Goal: Task Accomplishment & Management: Manage account settings

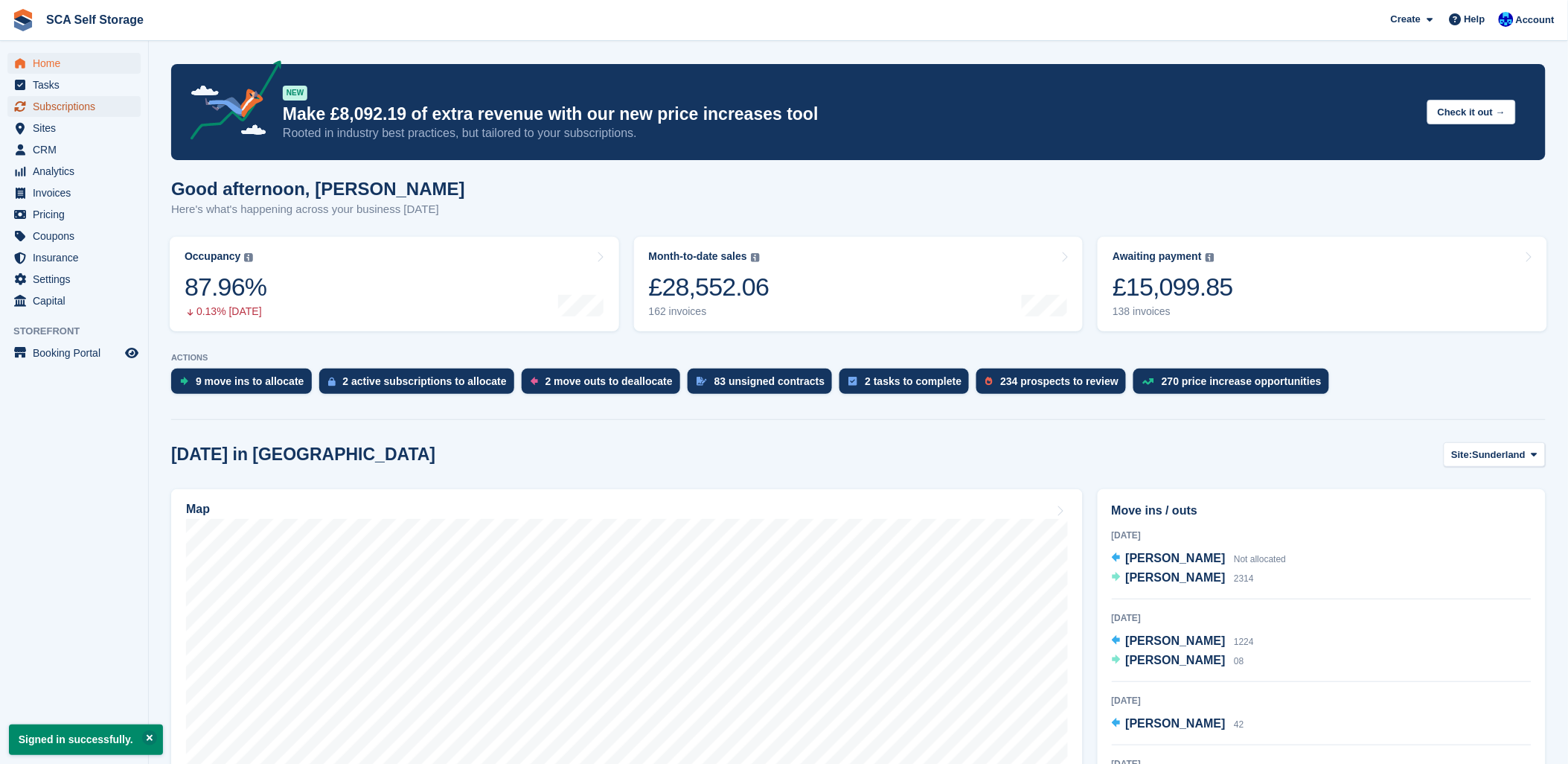
click at [82, 113] on span "Subscriptions" at bounding box center [77, 107] width 89 height 21
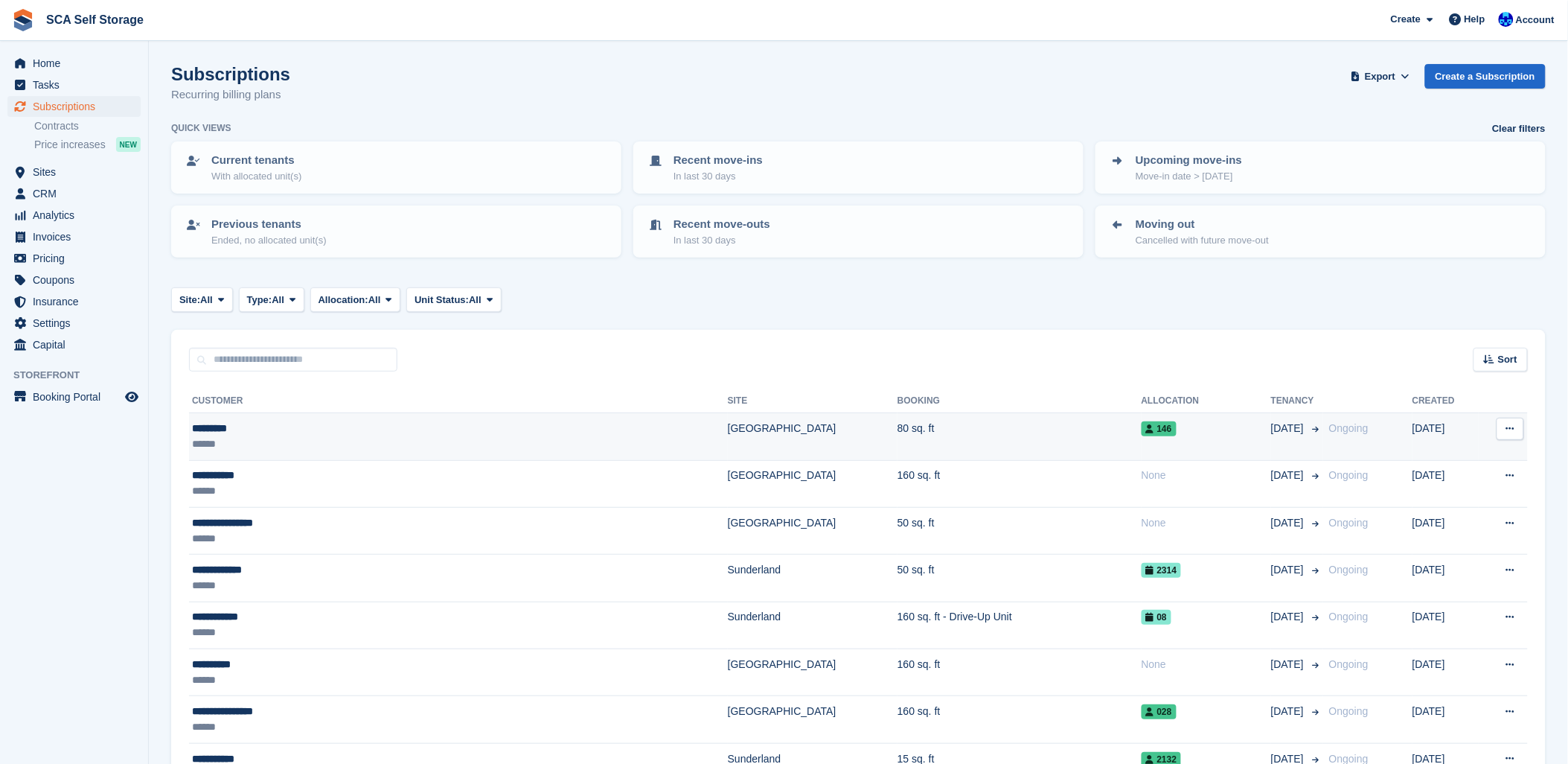
click at [898, 421] on td "80 sq. ft" at bounding box center [1019, 436] width 244 height 47
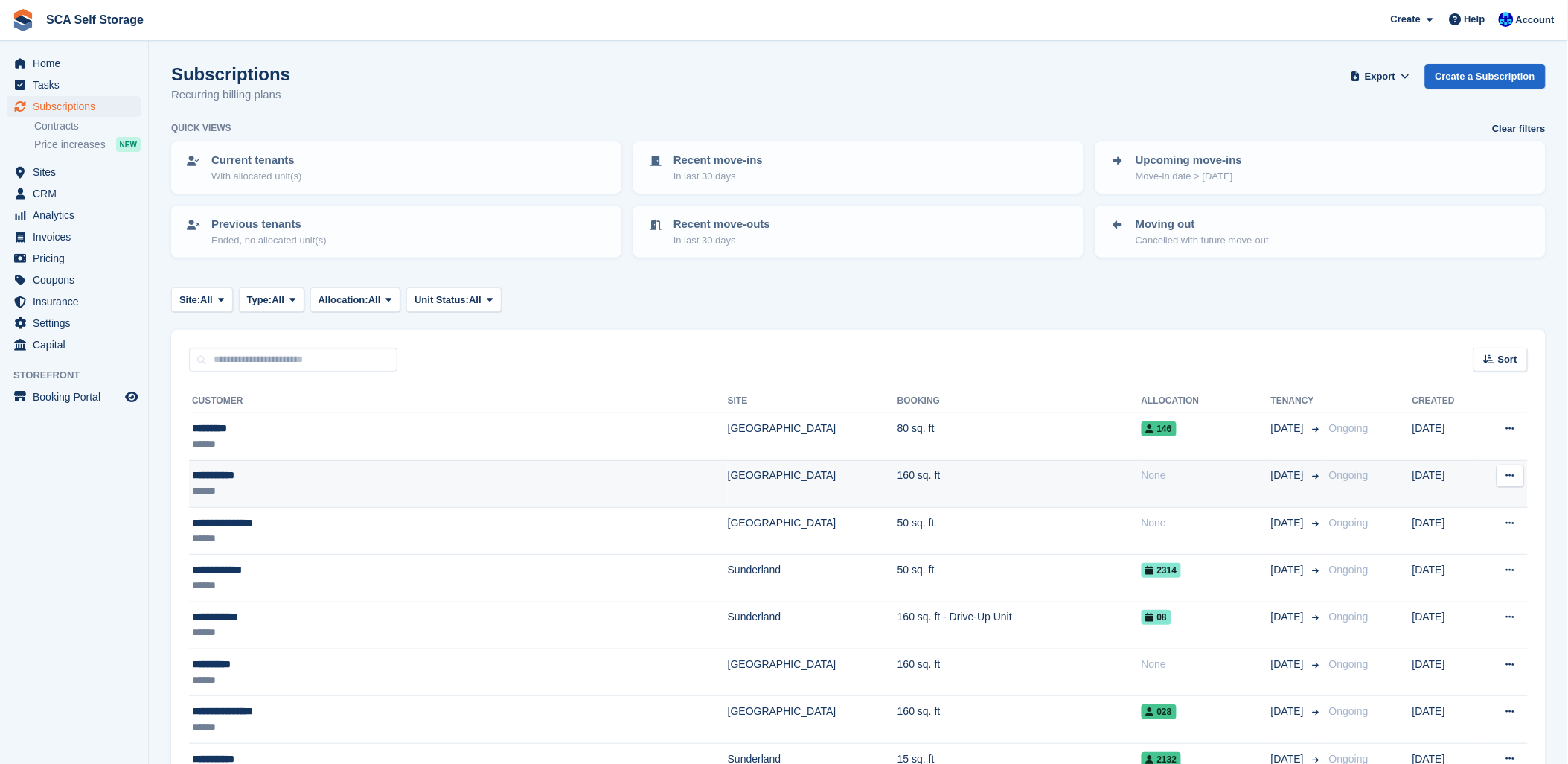
click at [341, 467] on div "**********" at bounding box center [362, 475] width 341 height 16
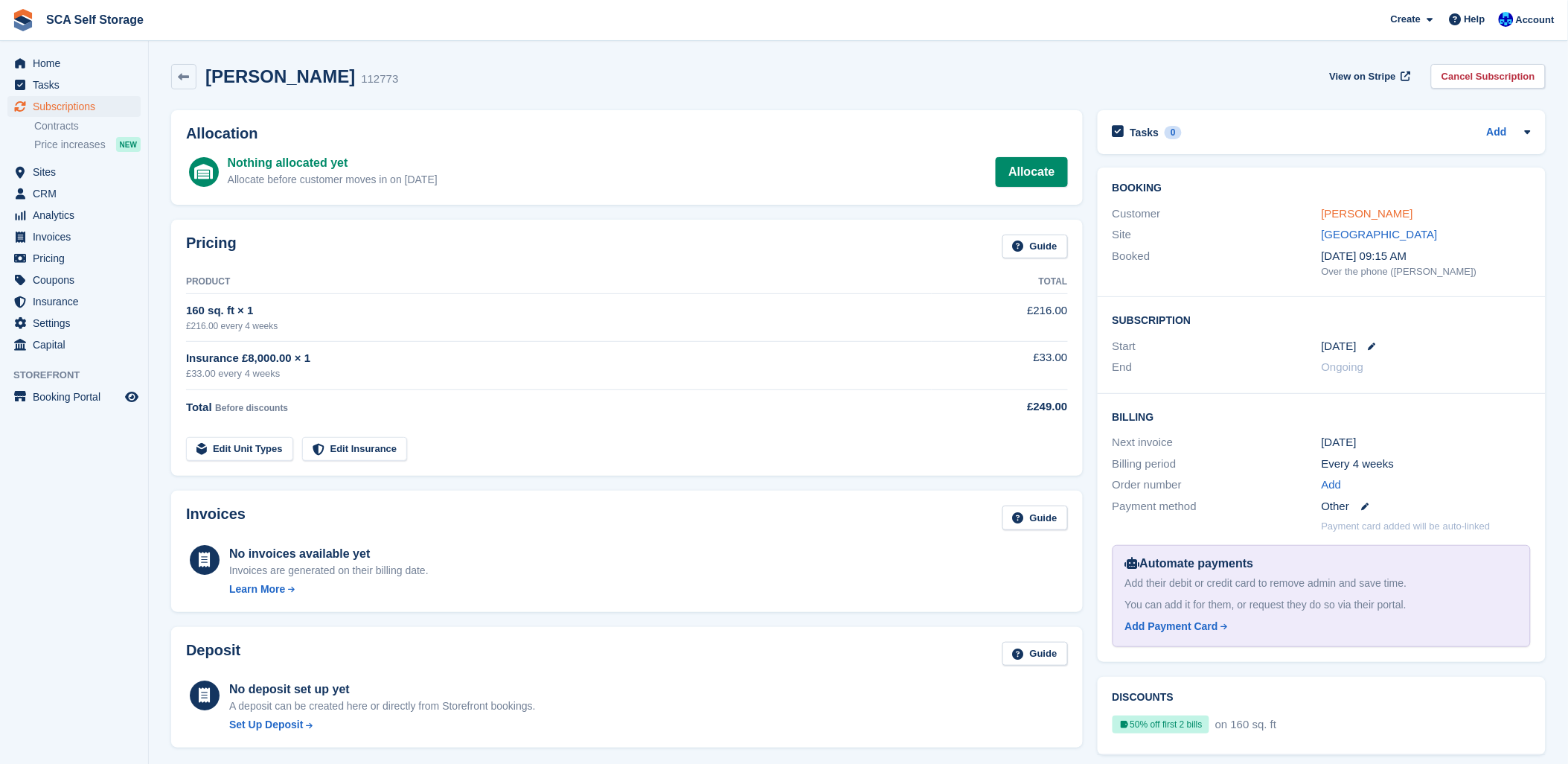
click at [1345, 217] on link "[PERSON_NAME]" at bounding box center [1367, 212] width 91 height 12
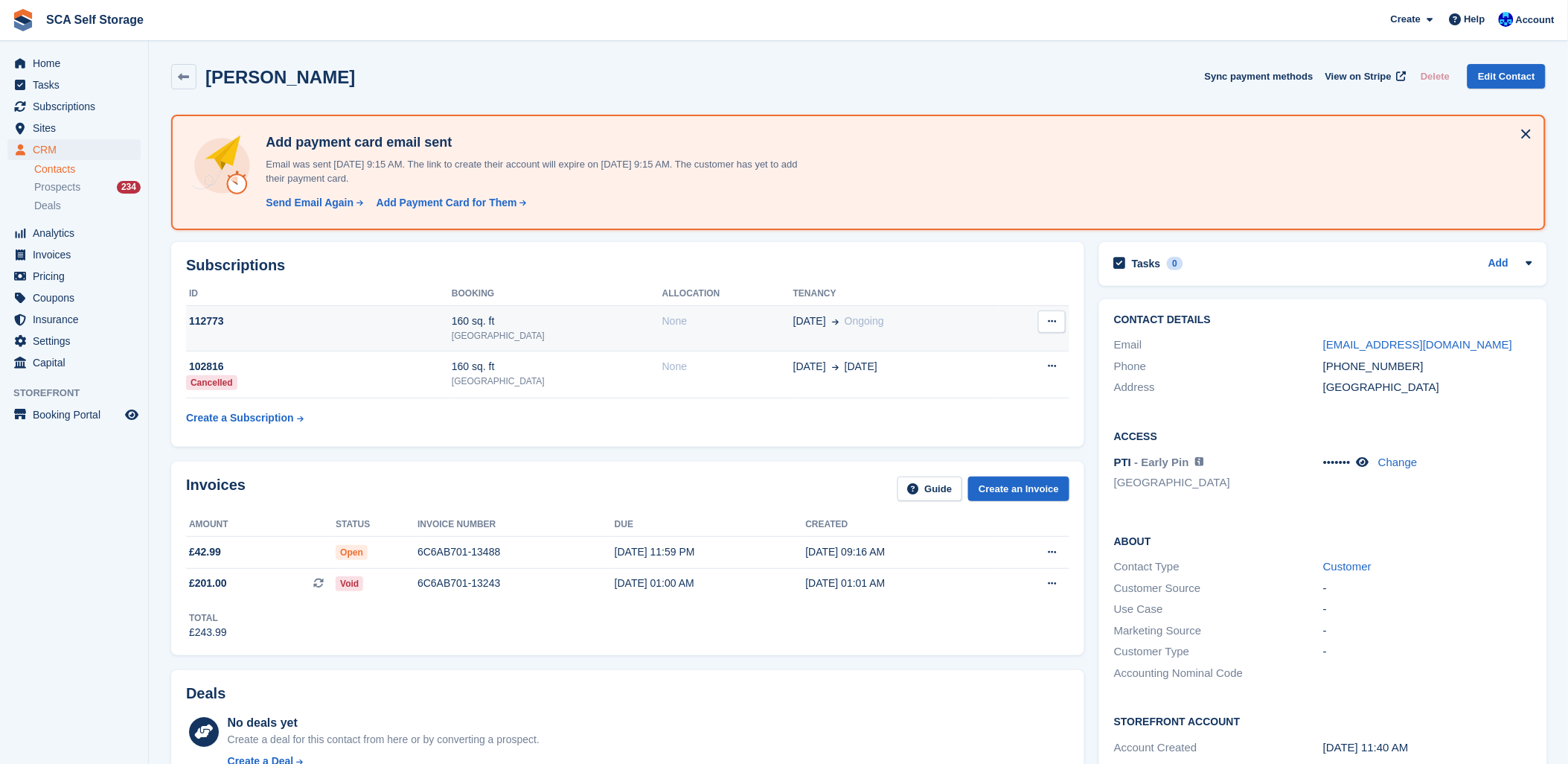
click at [793, 326] on span "[DATE]" at bounding box center [809, 321] width 33 height 16
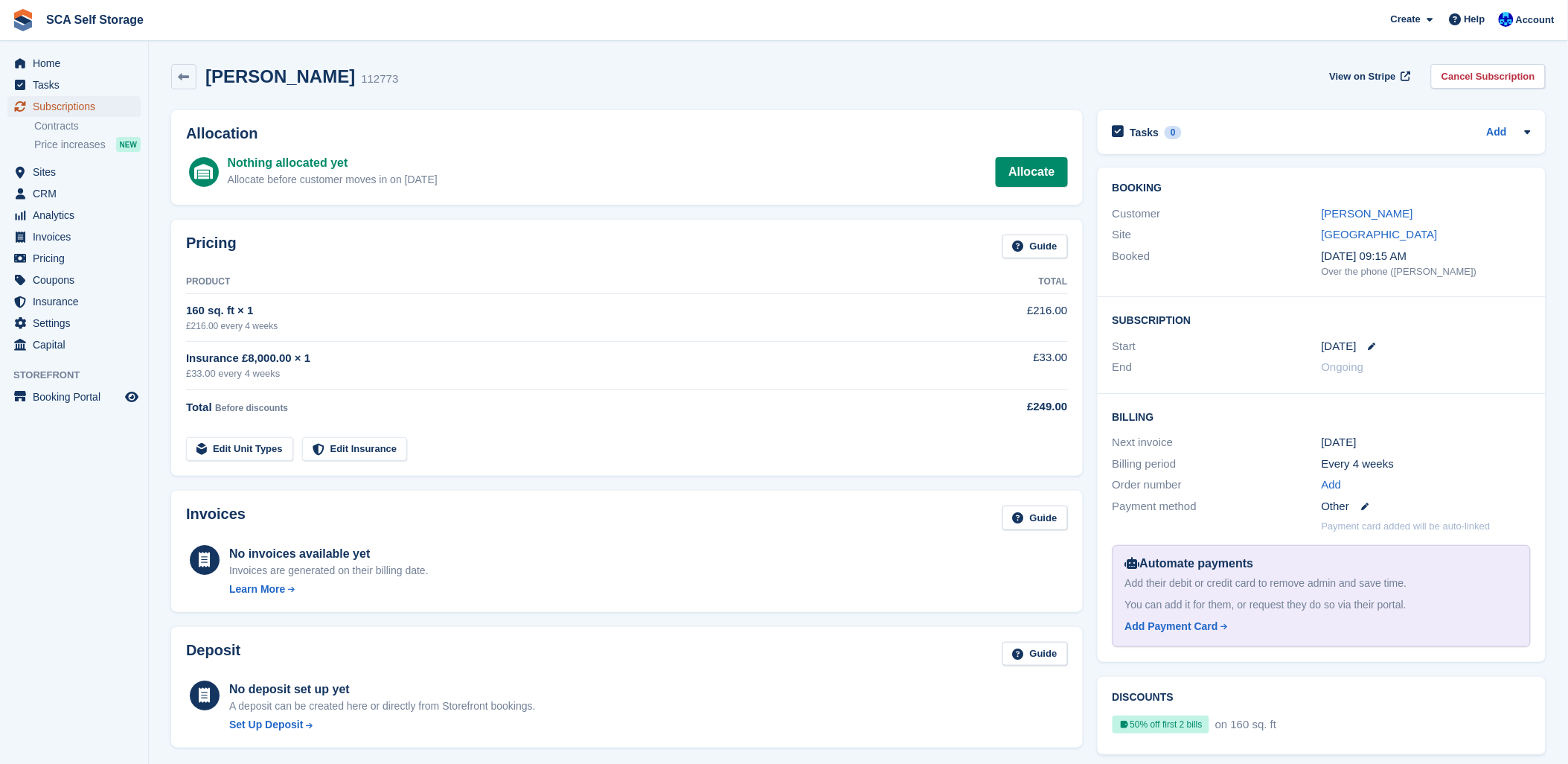
click at [97, 105] on span "Subscriptions" at bounding box center [77, 107] width 89 height 21
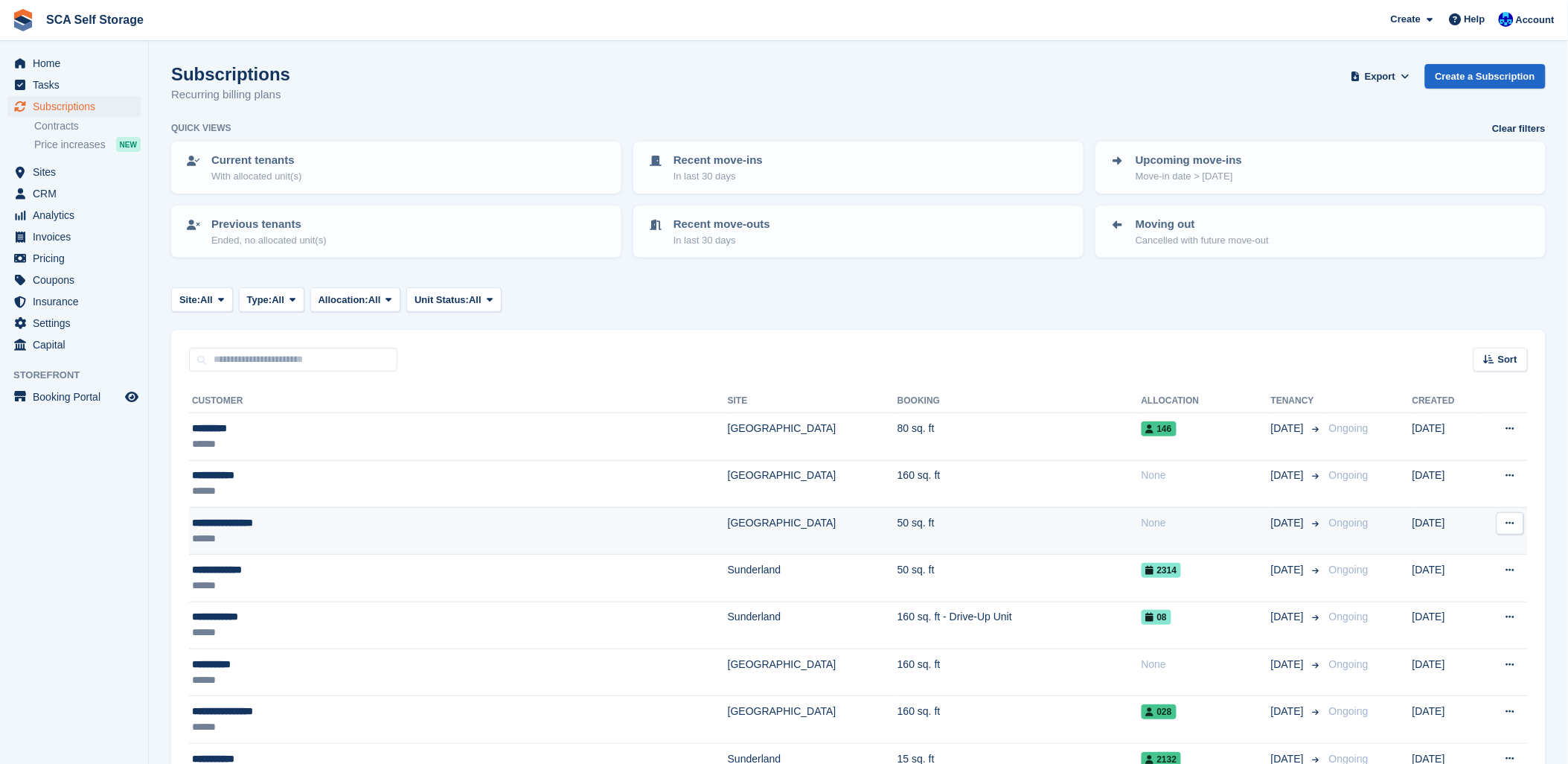
click at [253, 537] on div "******" at bounding box center [362, 538] width 341 height 16
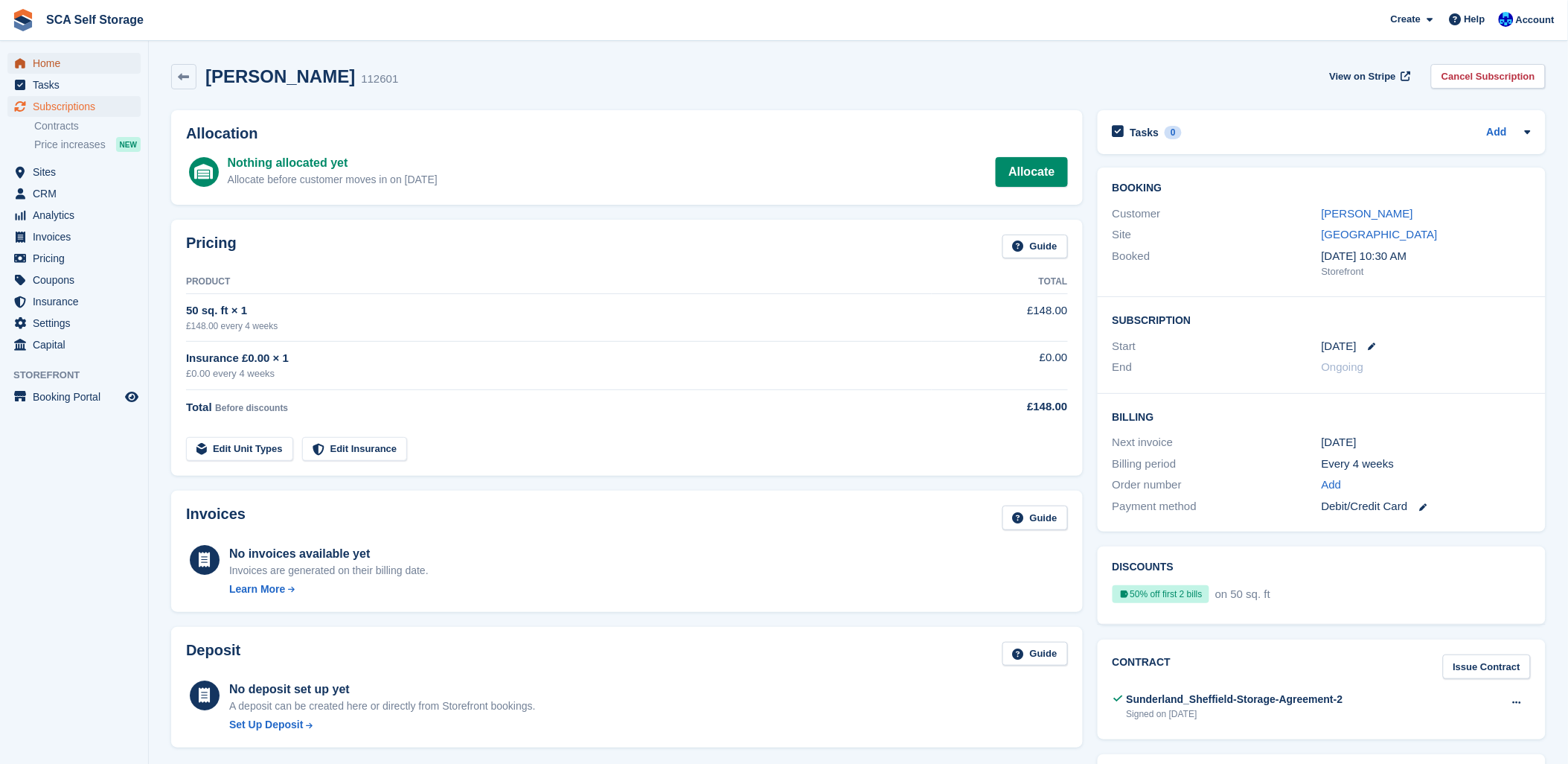
click at [65, 61] on span "Home" at bounding box center [77, 64] width 89 height 21
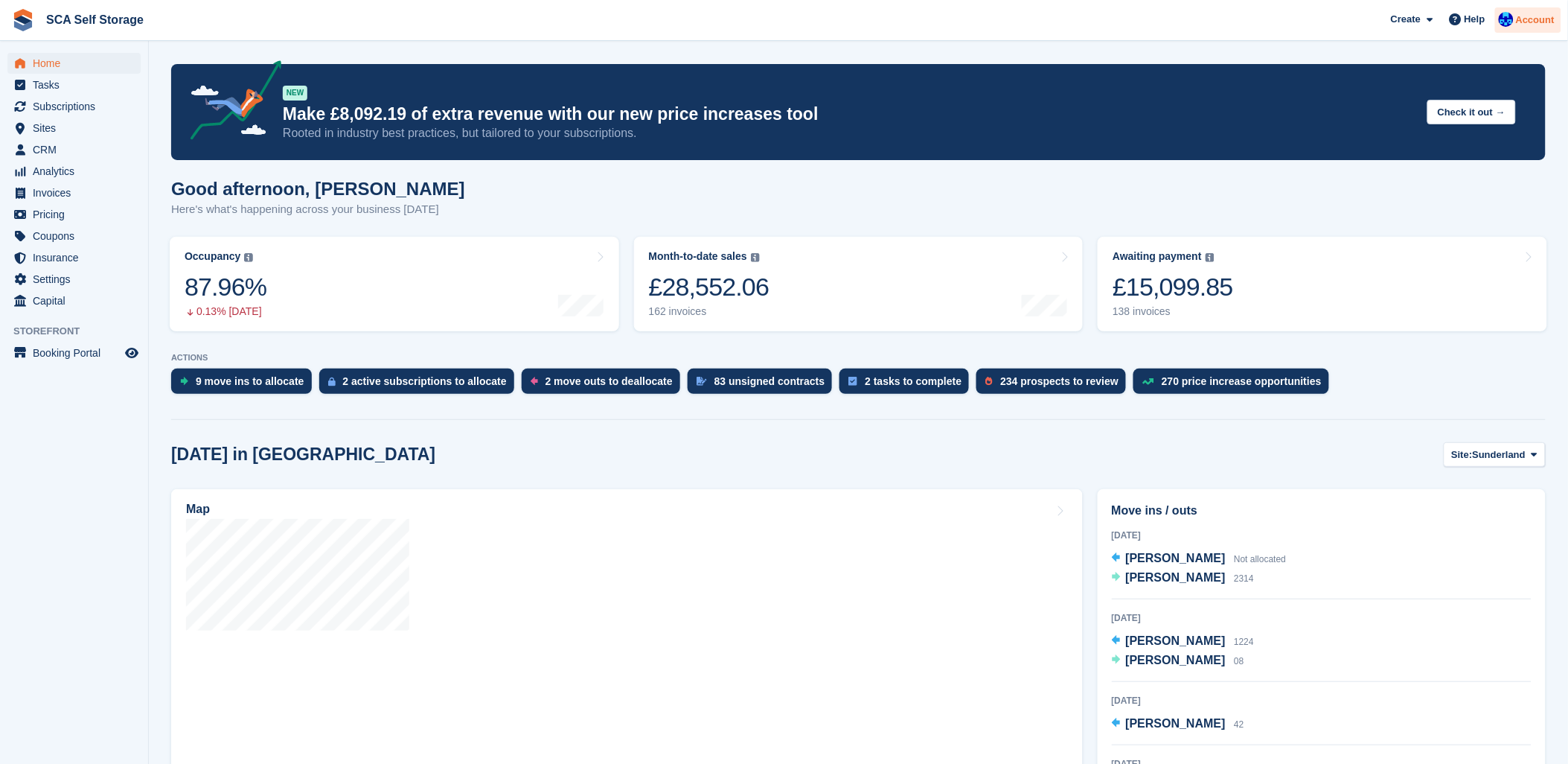
click at [1535, 17] on span "Account" at bounding box center [1535, 20] width 38 height 15
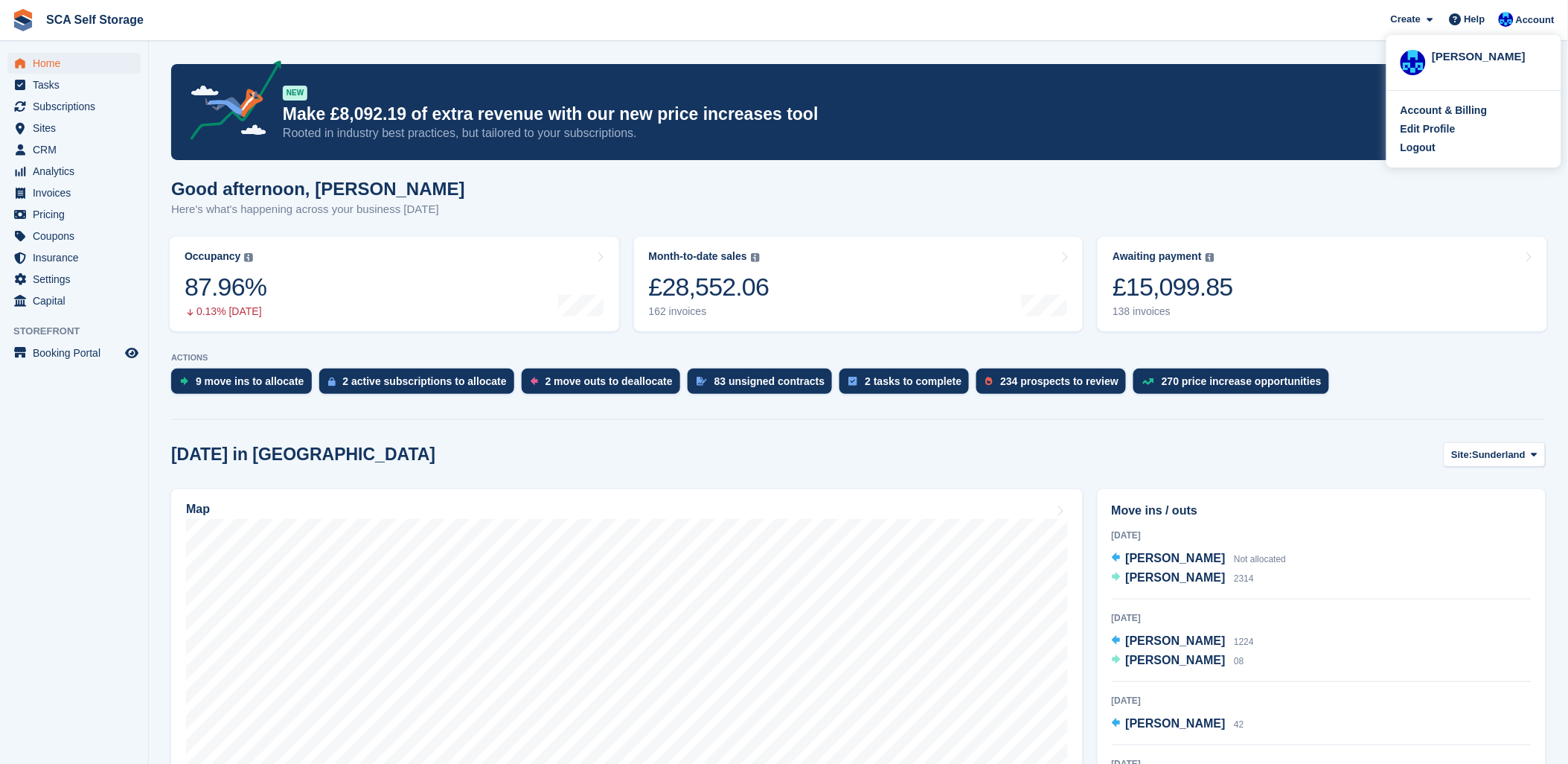
click at [1425, 159] on div "Account & Billing Edit Profile Logout" at bounding box center [1473, 129] width 175 height 77
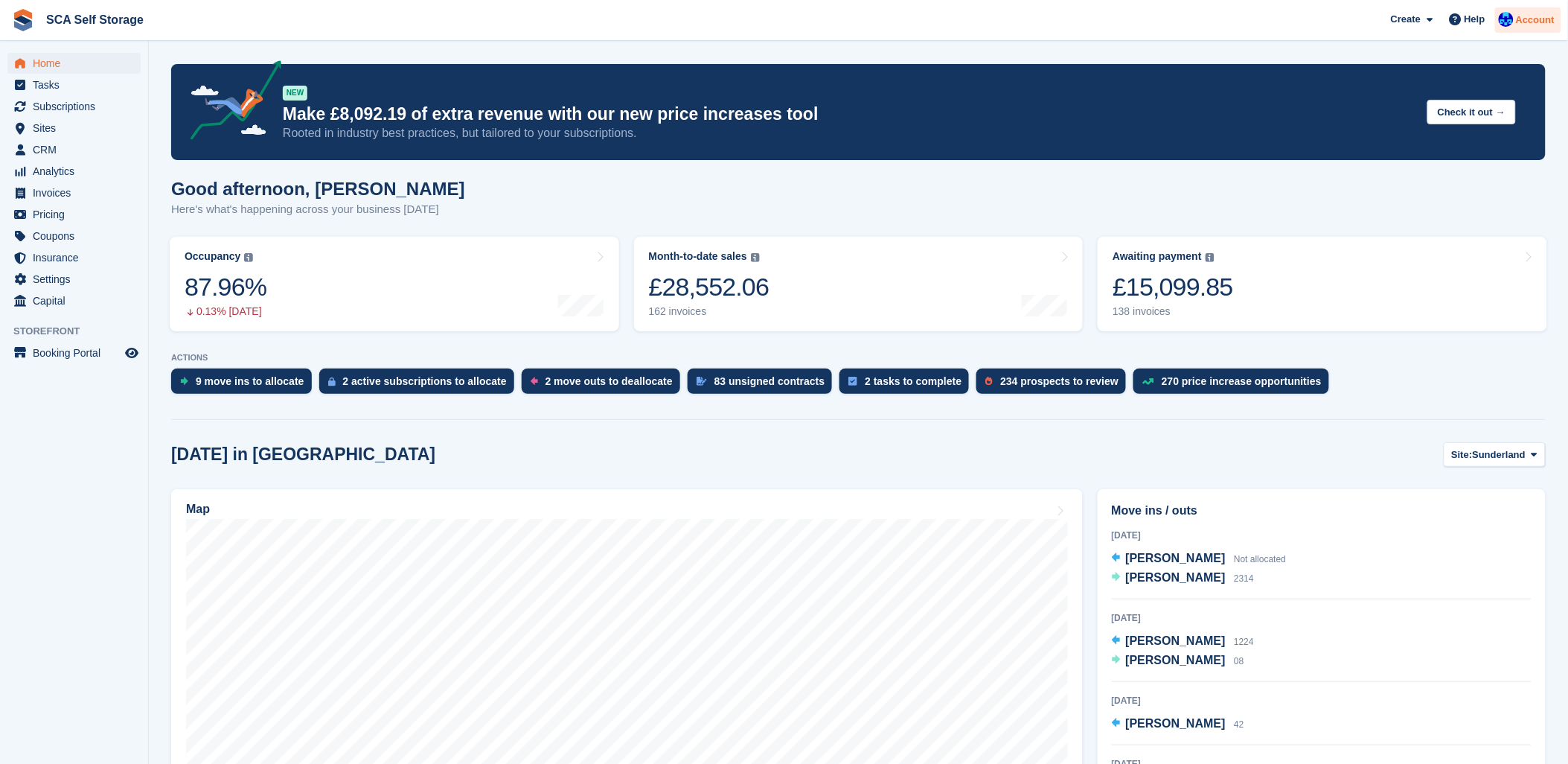
drag, startPoint x: 1538, startPoint y: 12, endPoint x: 1476, endPoint y: 90, distance: 99.6
click at [1538, 15] on span "Account" at bounding box center [1535, 20] width 38 height 15
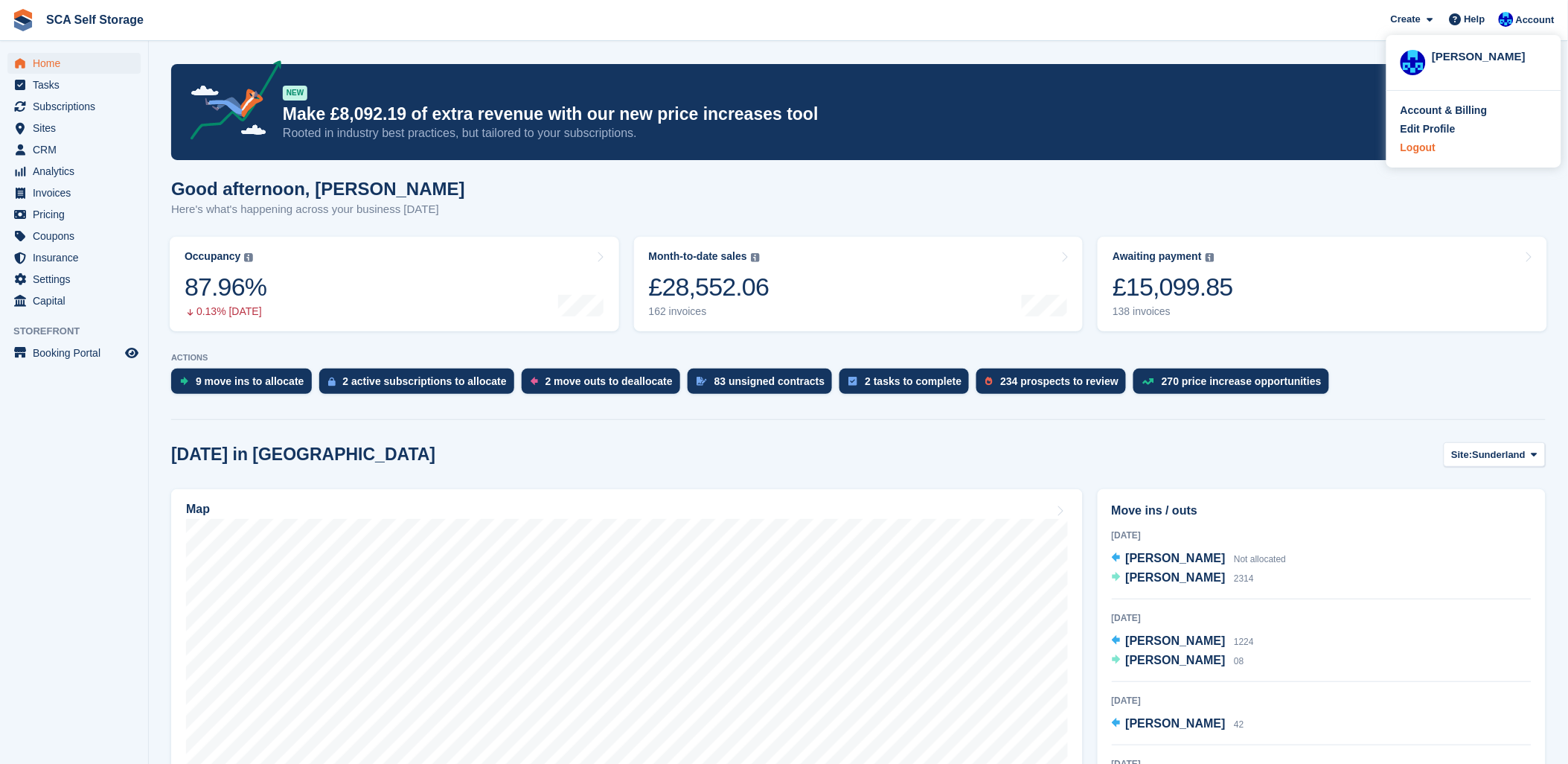
click at [1419, 143] on div "Logout" at bounding box center [1418, 147] width 35 height 16
